Goal: Task Accomplishment & Management: Use online tool/utility

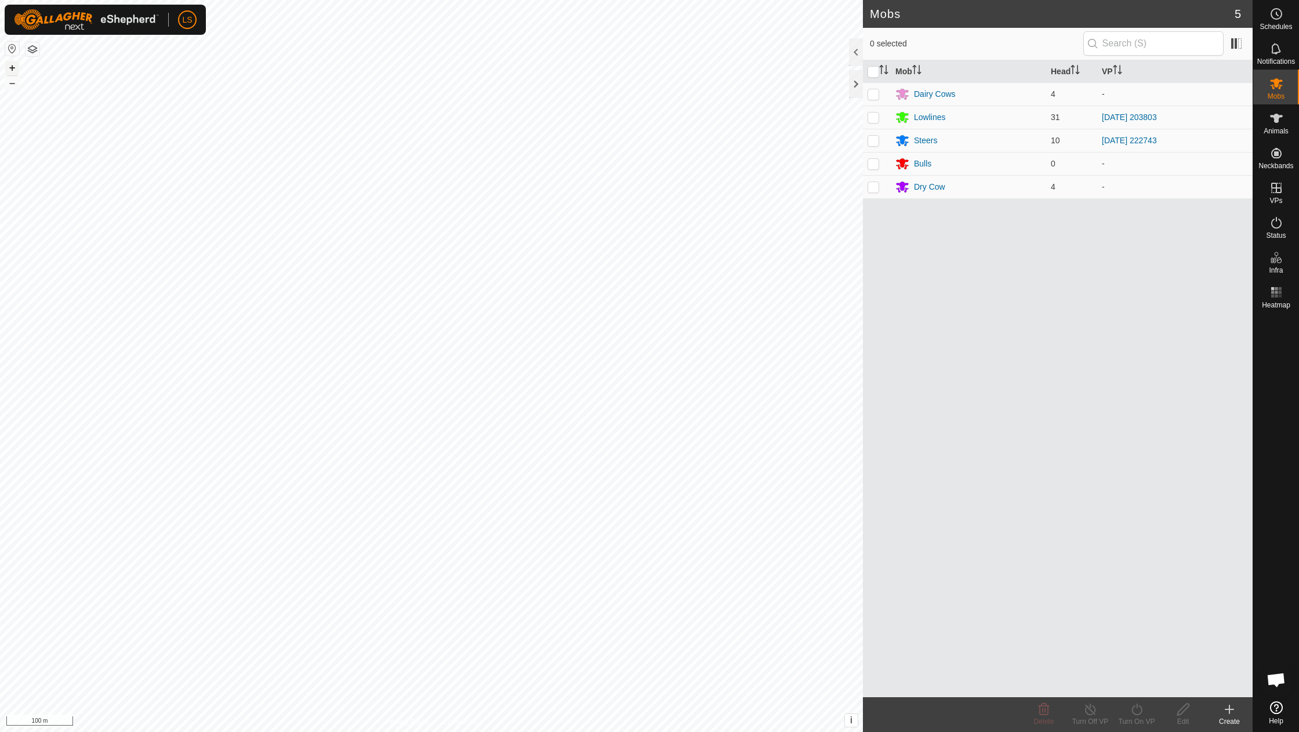
click at [12, 64] on button "+" at bounding box center [12, 68] width 14 height 14
click at [1281, 191] on icon at bounding box center [1276, 188] width 10 height 10
click at [1210, 184] on link "In Rotation" at bounding box center [1202, 187] width 99 height 23
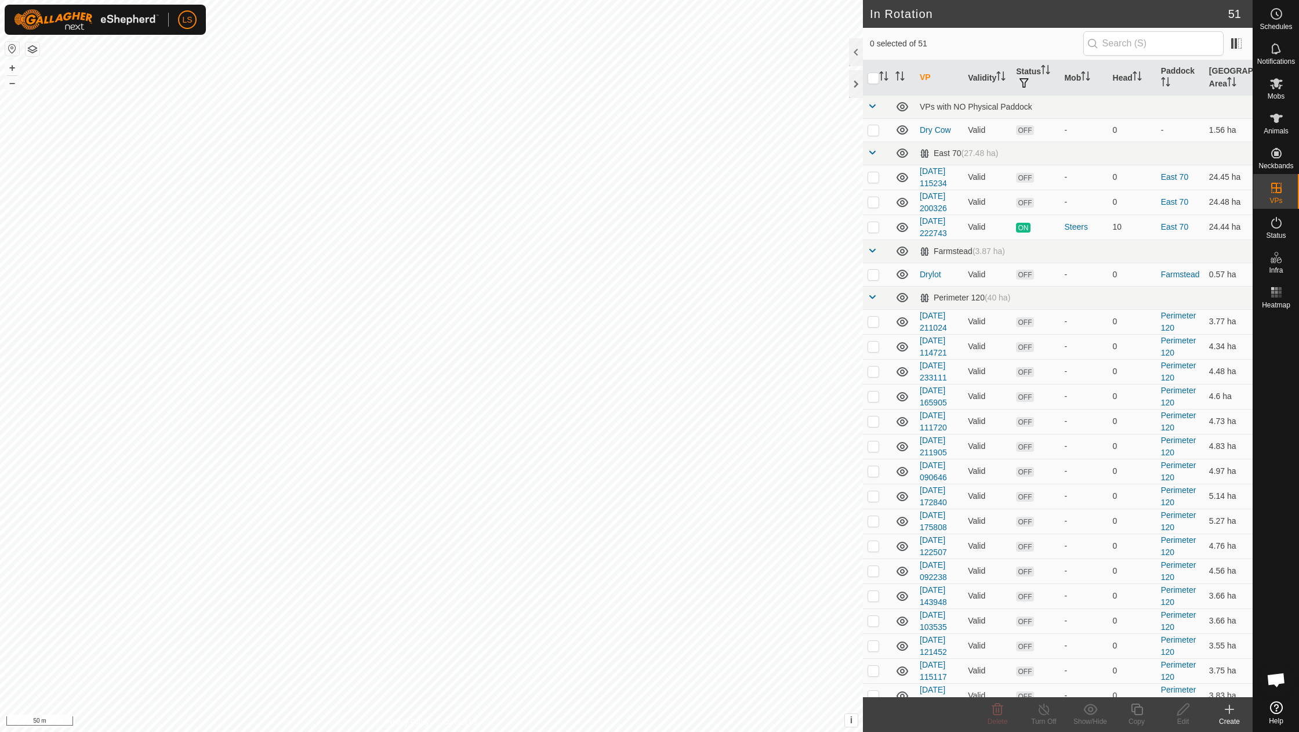
click at [1229, 713] on icon at bounding box center [1229, 709] width 0 height 8
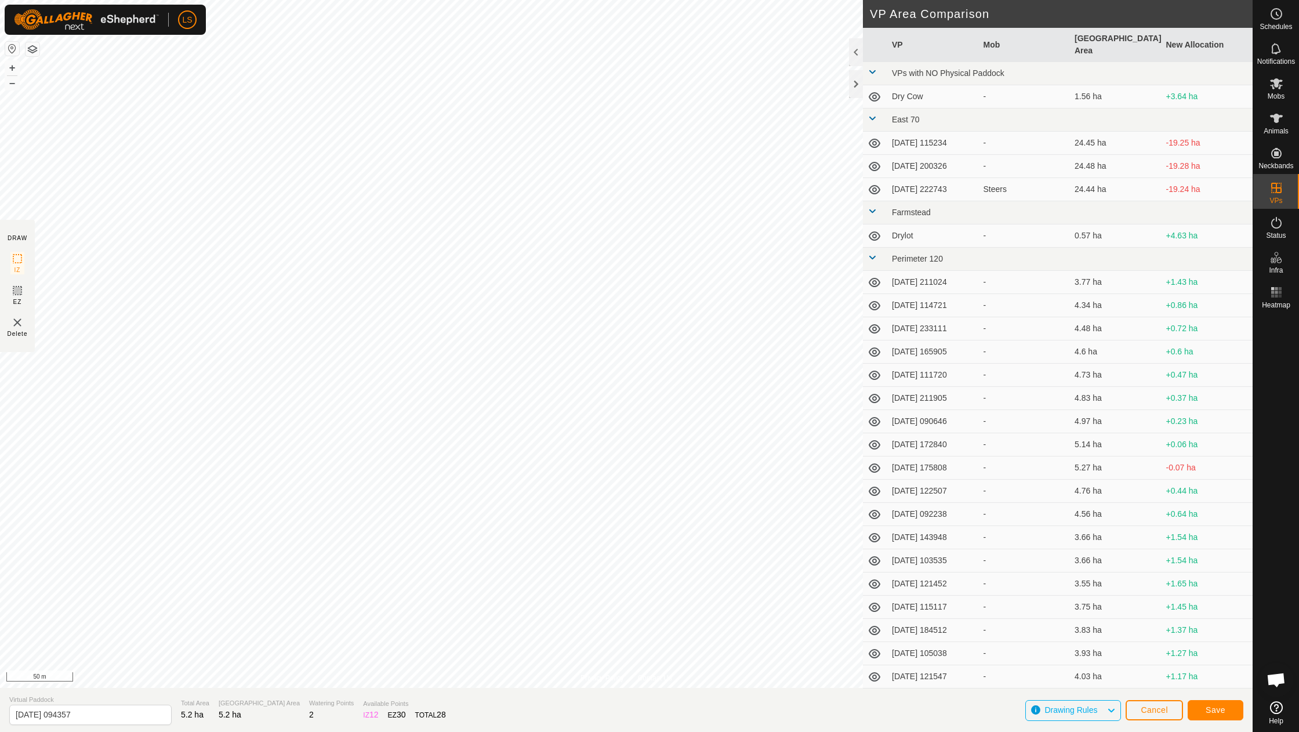
click at [1215, 714] on span "Save" at bounding box center [1215, 709] width 20 height 9
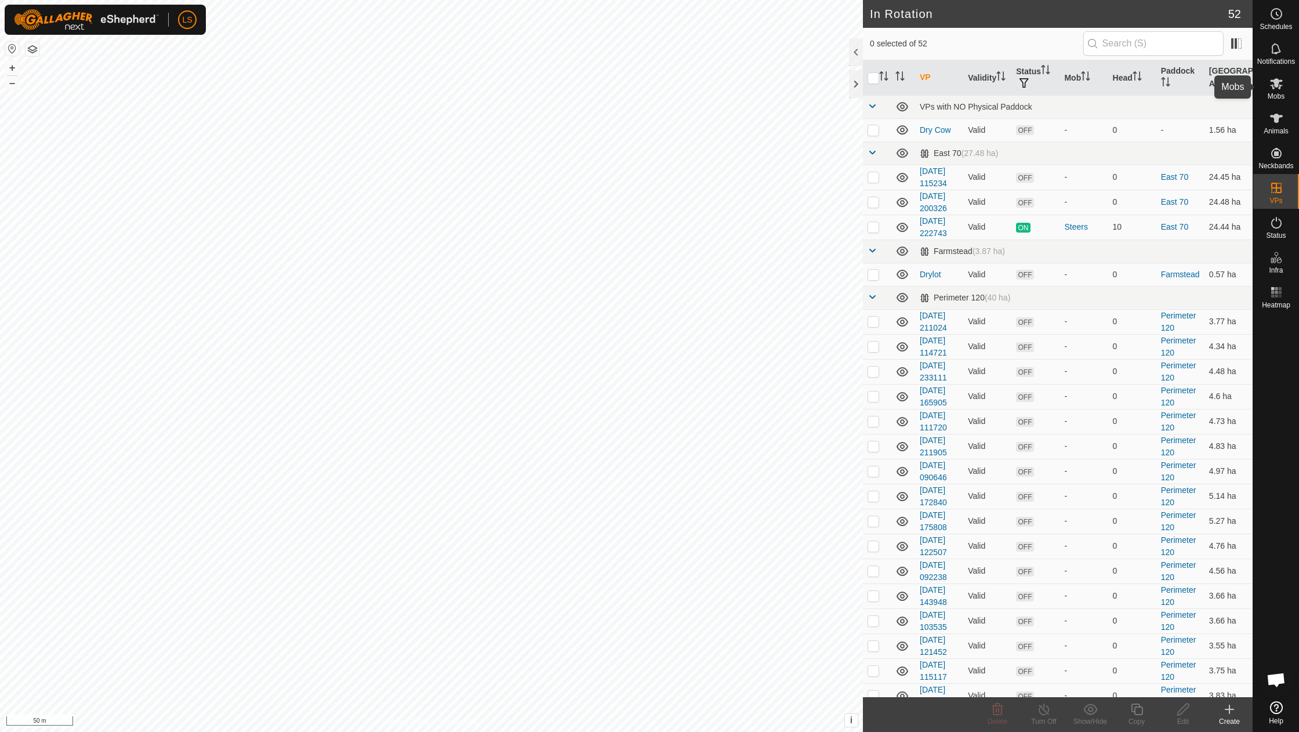
click at [1279, 86] on icon at bounding box center [1276, 84] width 14 height 14
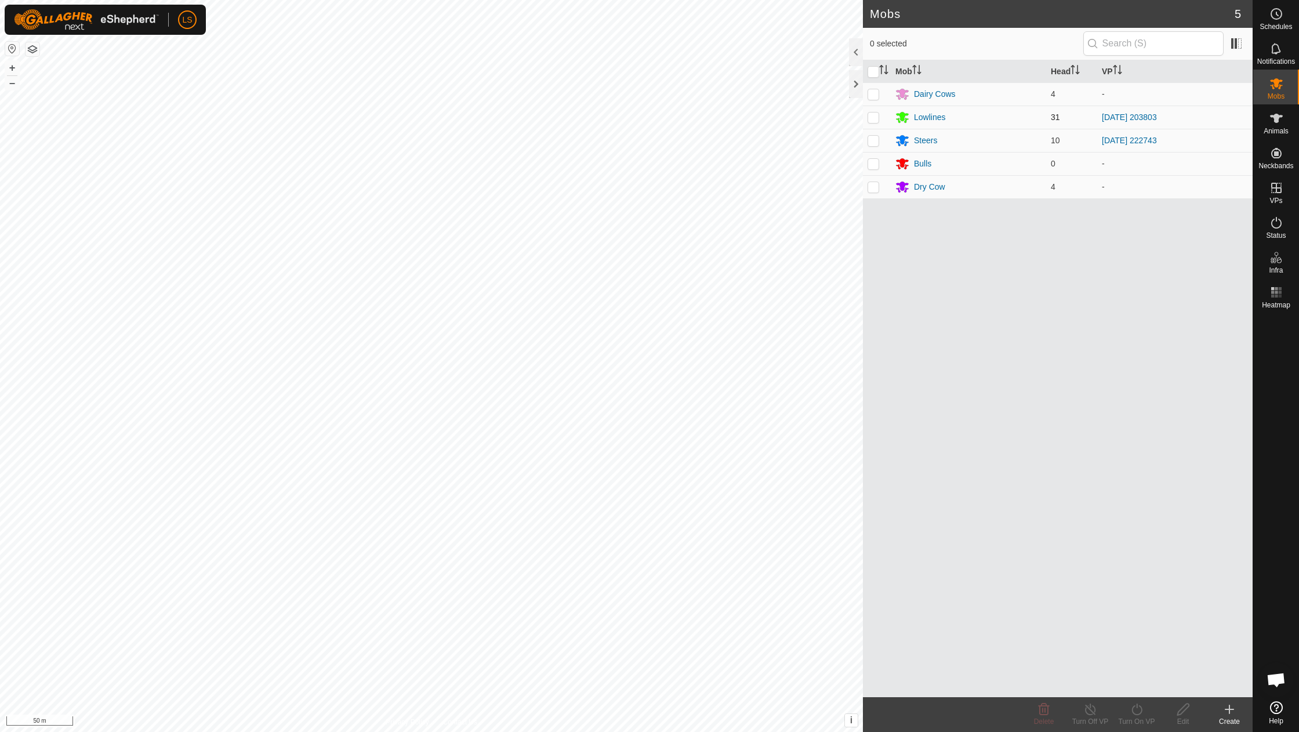
click at [877, 121] on p-checkbox at bounding box center [873, 116] width 12 height 9
checkbox input "true"
click at [1139, 713] on icon at bounding box center [1137, 709] width 14 height 14
click at [1146, 682] on link "Now" at bounding box center [1171, 683] width 115 height 23
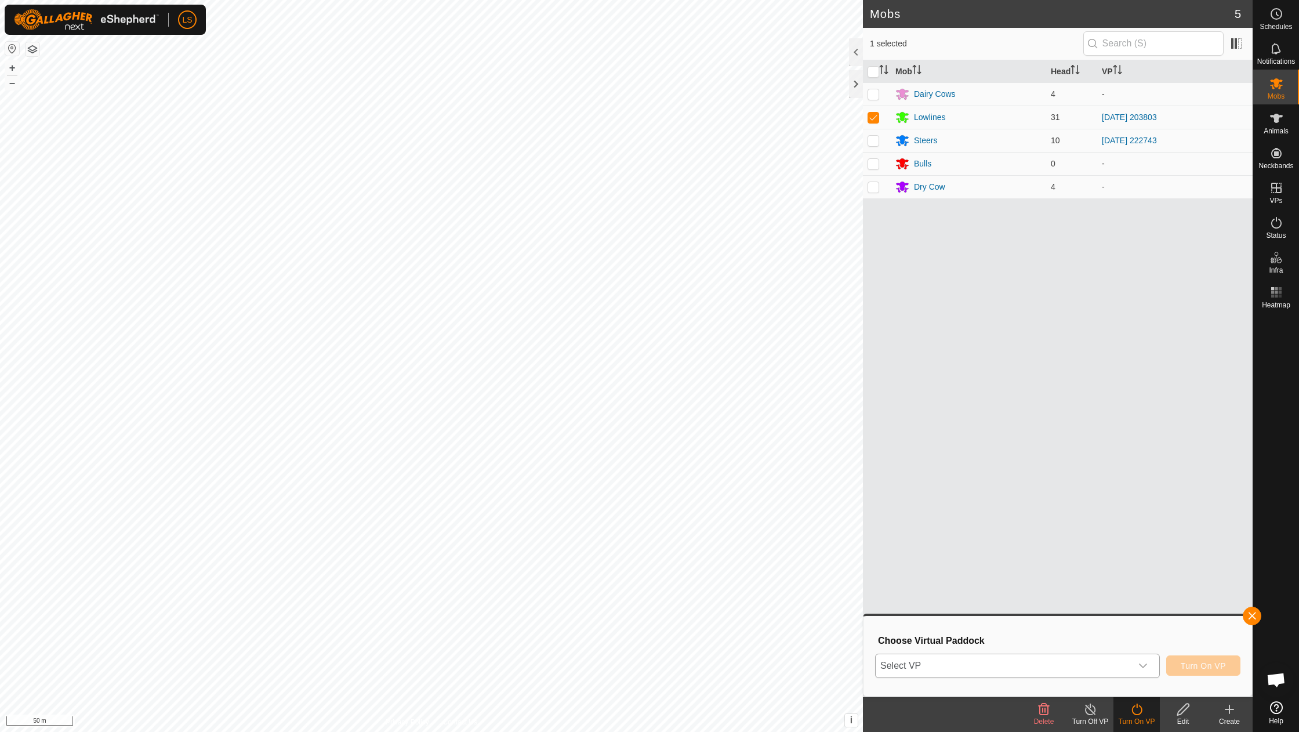
click at [1146, 663] on icon "dropdown trigger" at bounding box center [1143, 665] width 8 height 5
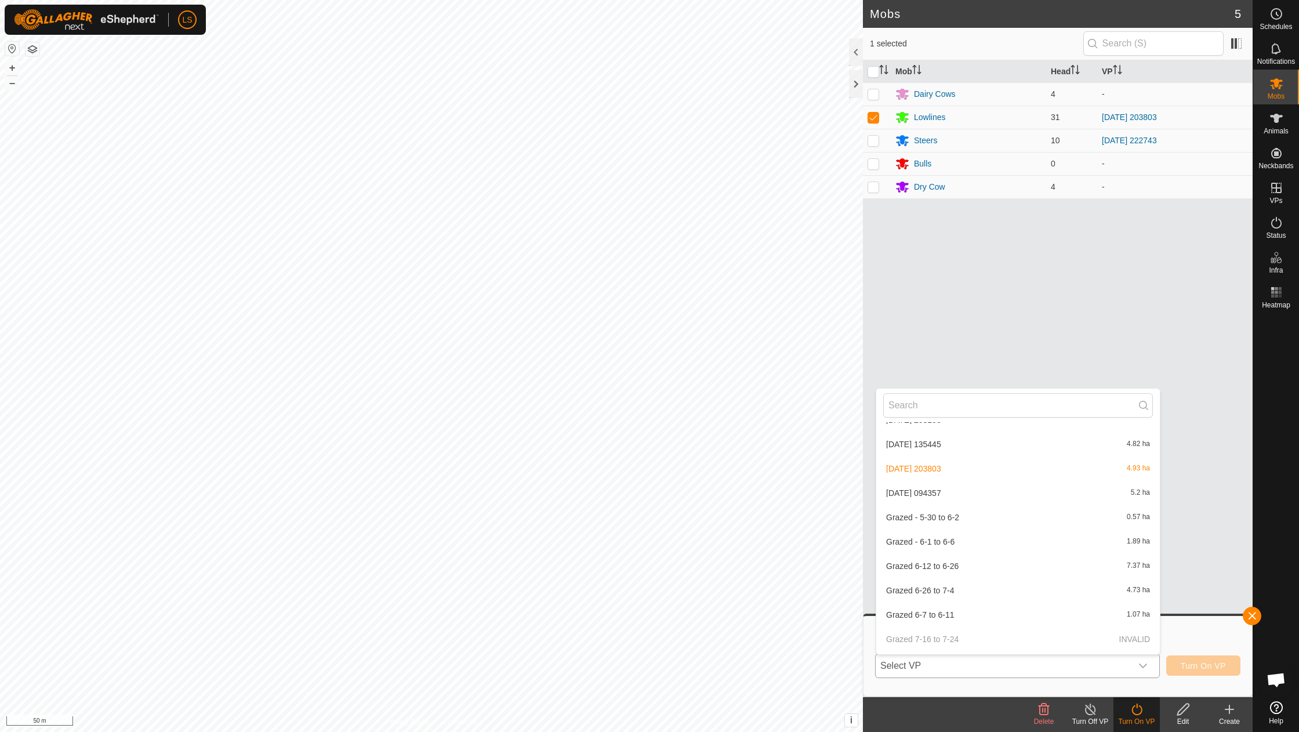
scroll to position [998, 0]
click at [928, 480] on li "[DATE] 094357 5.2 ha" at bounding box center [1018, 491] width 284 height 23
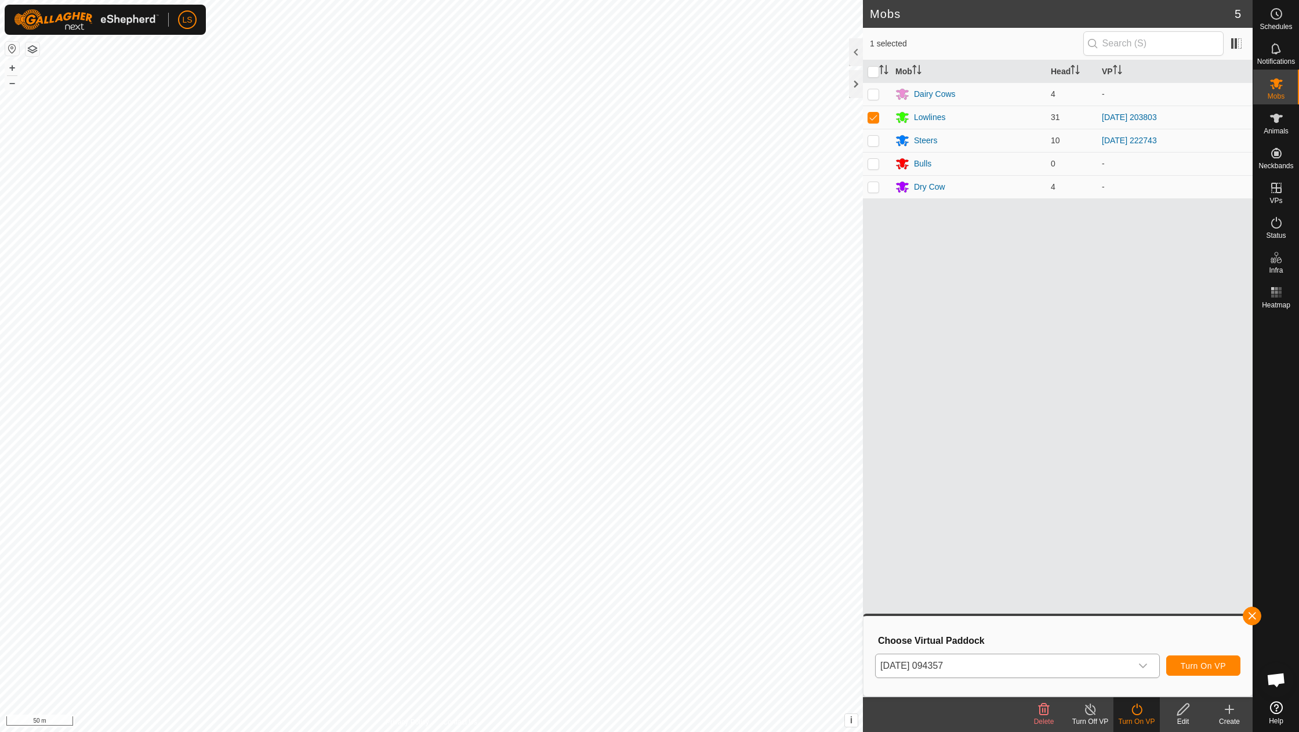
click at [1199, 669] on span "Turn On VP" at bounding box center [1203, 665] width 45 height 9
